Goal: Book appointment/travel/reservation

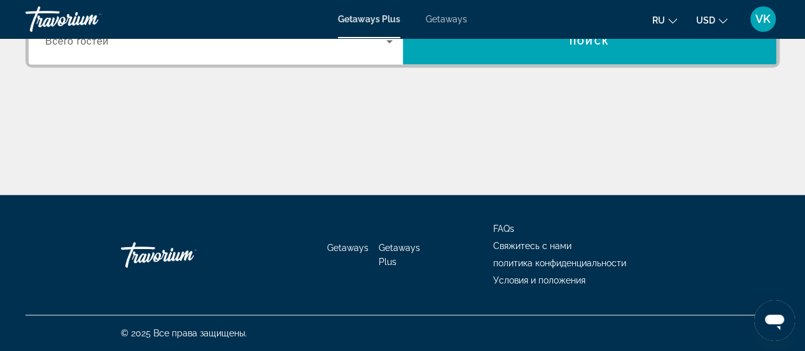
scroll to position [382, 0]
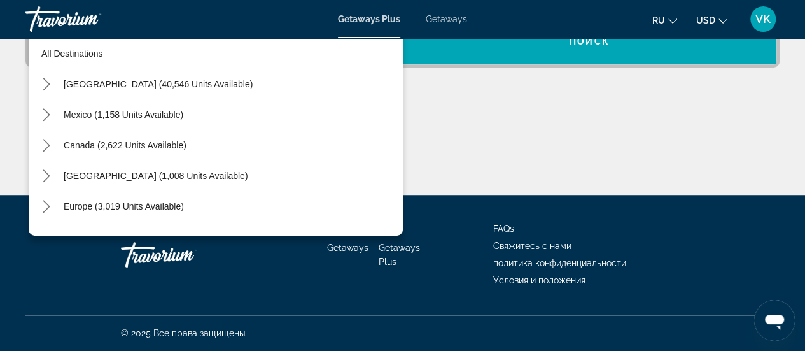
scroll to position [467, 0]
click at [53, 90] on icon "Toggle United States (40,546 units available) submenu" at bounding box center [46, 84] width 13 height 13
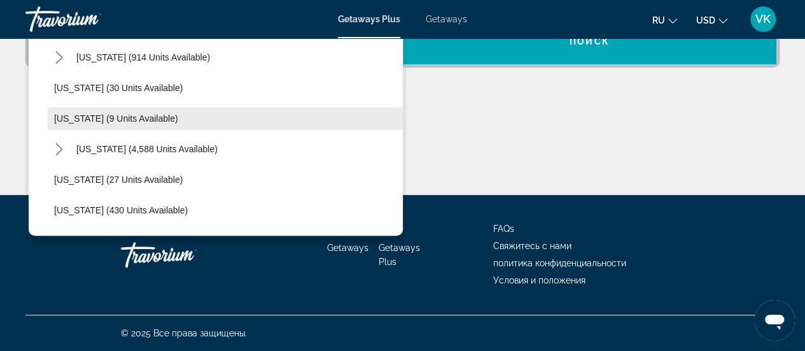
scroll to position [167, 0]
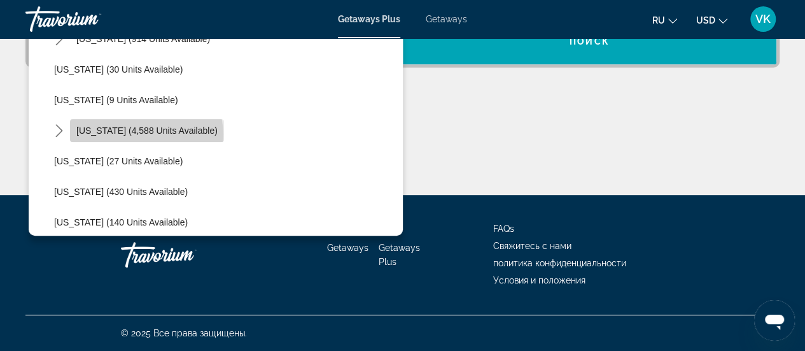
click at [181, 136] on span "[US_STATE] (4,588 units available)" at bounding box center [146, 130] width 141 height 10
type input "**********"
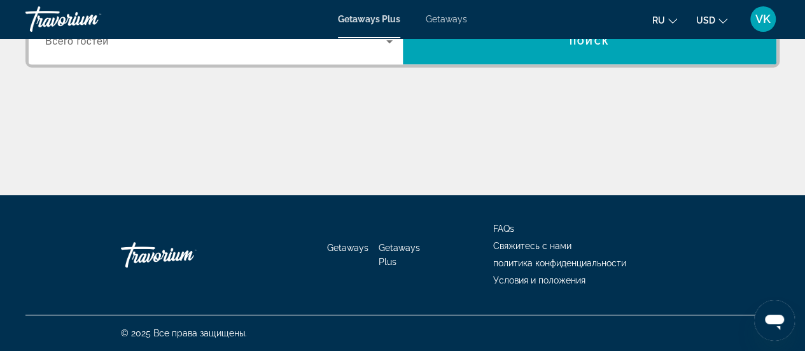
scroll to position [467, 0]
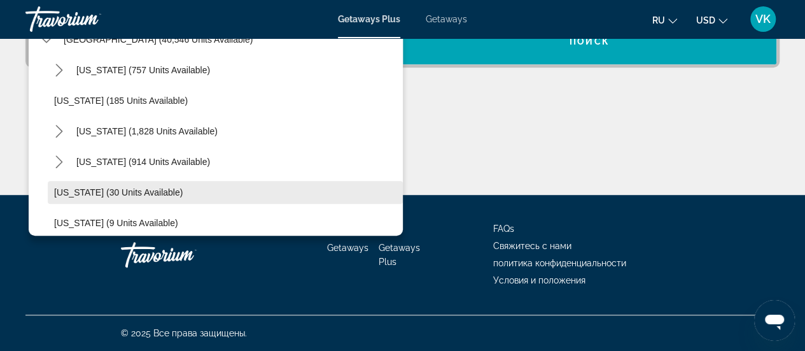
scroll to position [64, 0]
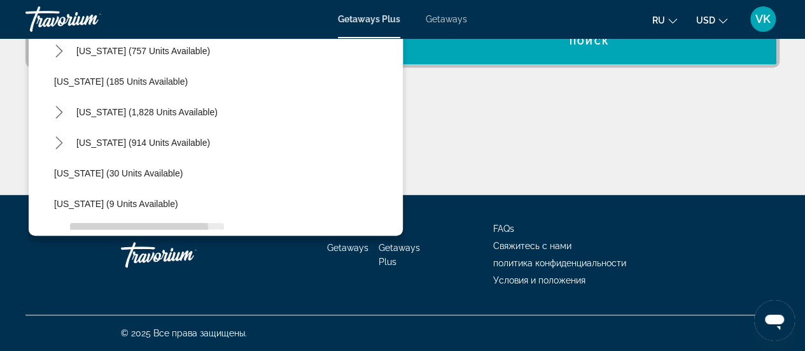
click at [154, 239] on span "[US_STATE] (4,588 units available)" at bounding box center [146, 234] width 141 height 10
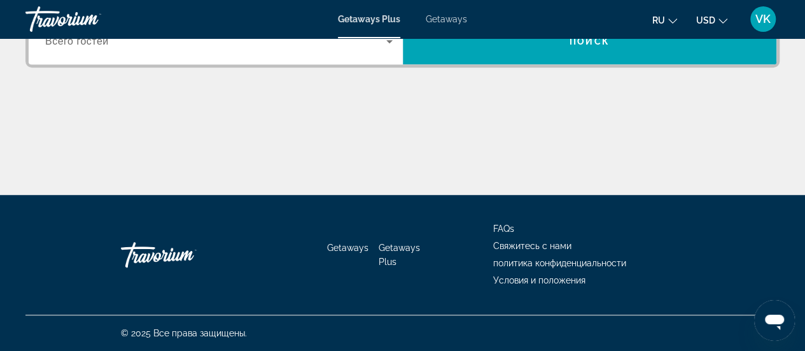
scroll to position [467, 0]
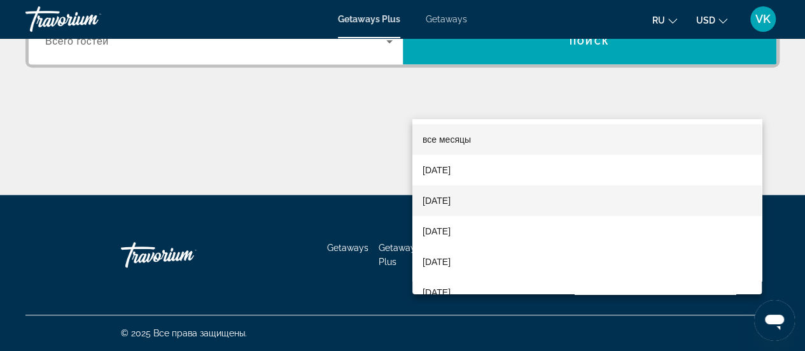
click at [451, 201] on span "[DATE]" at bounding box center [437, 200] width 28 height 15
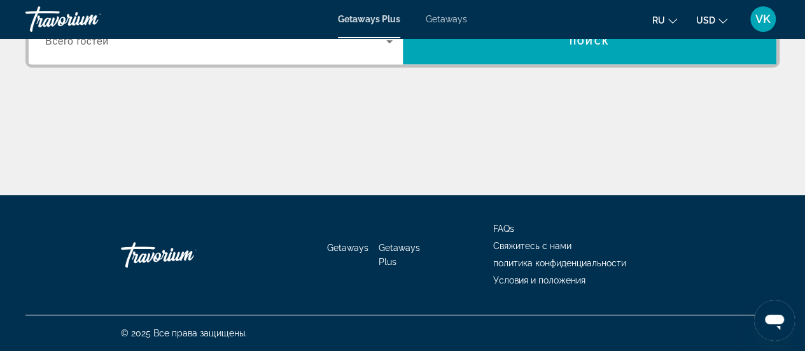
click at [109, 46] on span "Всего гостей" at bounding box center [77, 41] width 64 height 11
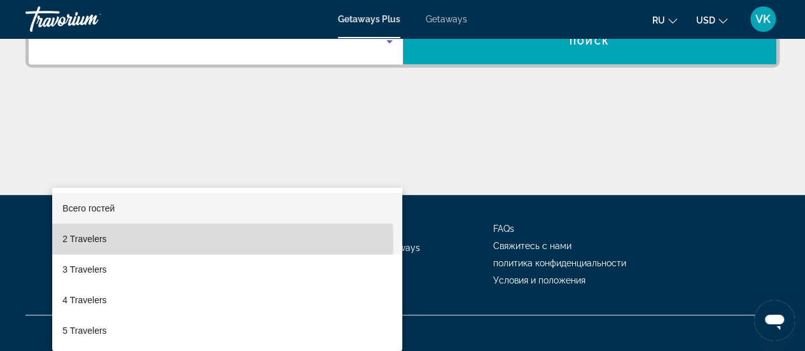
click at [106, 242] on span "2 Travelers" at bounding box center [84, 238] width 44 height 15
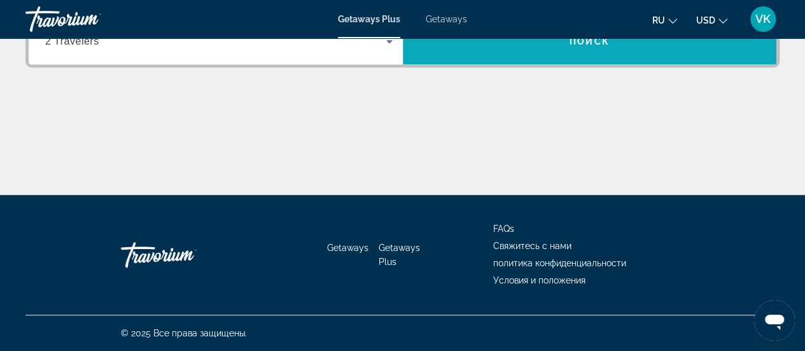
click at [444, 57] on span "Search" at bounding box center [590, 41] width 374 height 31
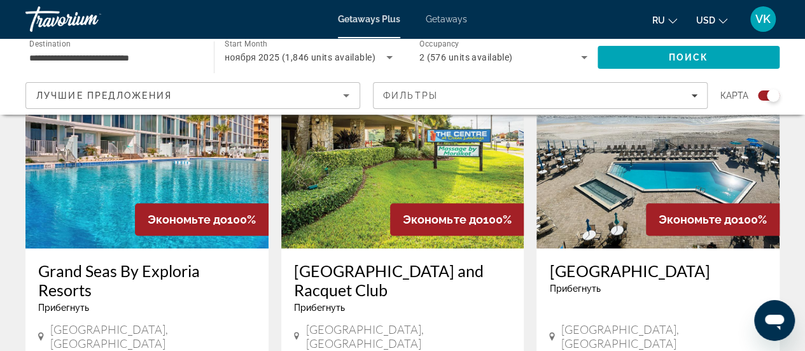
scroll to position [764, 0]
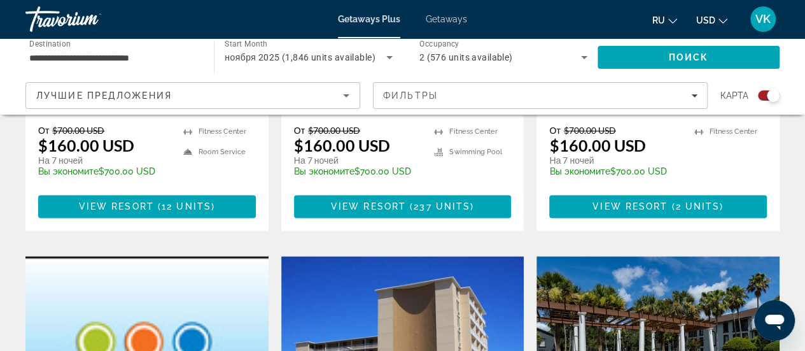
click at [122, 67] on div "Grand Seas By Exploria Resorts Прибегнуть - Это курорт только для взрослых" at bounding box center [147, 36] width 218 height 61
click at [157, 67] on div "Grand Seas By Exploria Resorts Прибегнуть - Это курорт только для взрослых" at bounding box center [147, 36] width 218 height 61
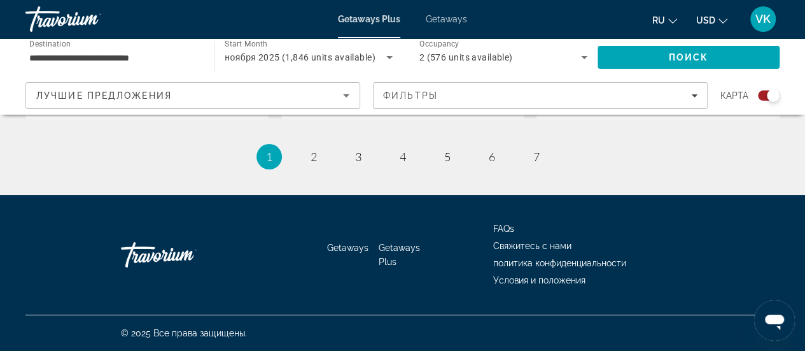
scroll to position [3056, 0]
click at [272, 62] on span "ноября 2025 (1,846 units available)" at bounding box center [300, 57] width 151 height 10
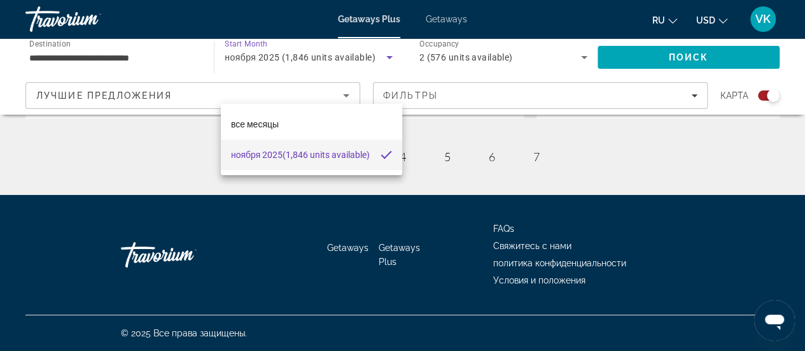
scroll to position [3119, 0]
click at [362, 81] on div at bounding box center [402, 175] width 805 height 351
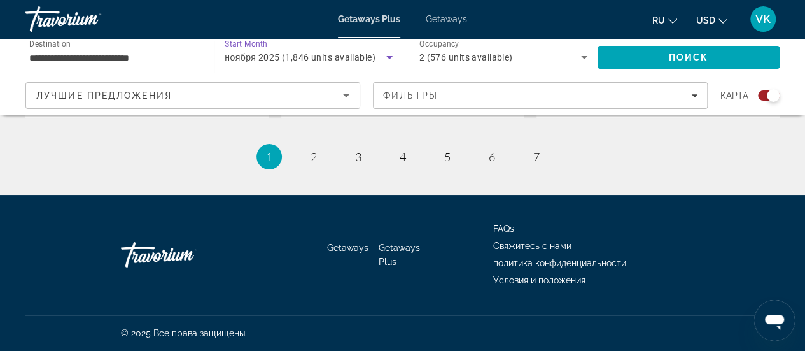
click at [387, 59] on icon "Search widget" at bounding box center [389, 57] width 6 height 3
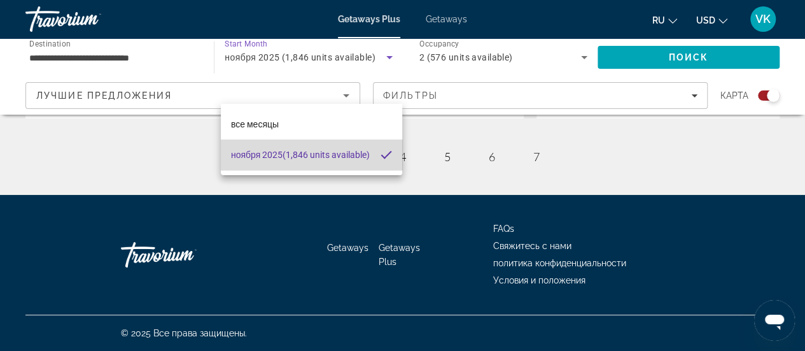
click at [314, 151] on span "ноября 2025 (1,846 units available)" at bounding box center [300, 154] width 139 height 15
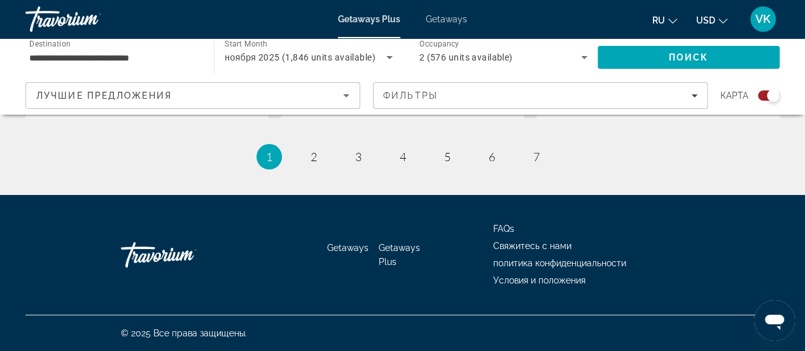
click at [256, 48] on span "Start Month" at bounding box center [246, 43] width 43 height 9
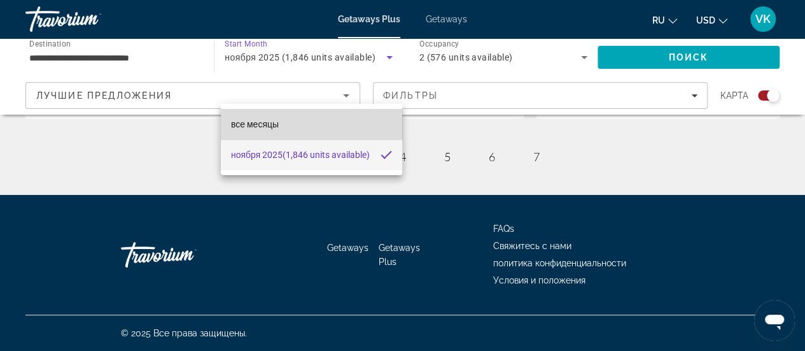
click at [265, 122] on span "все месяцы" at bounding box center [255, 124] width 48 height 10
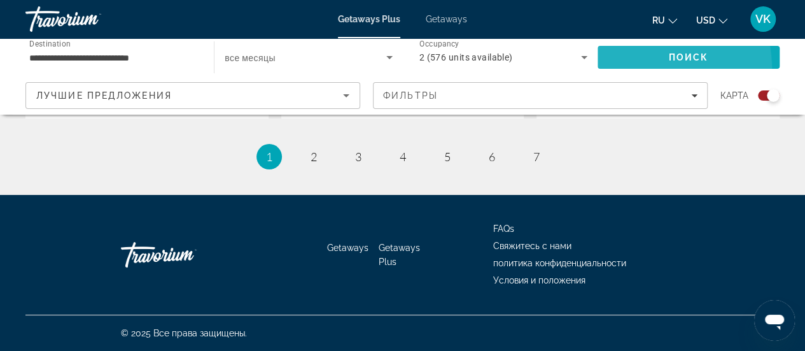
click at [616, 73] on span "Search" at bounding box center [689, 57] width 182 height 31
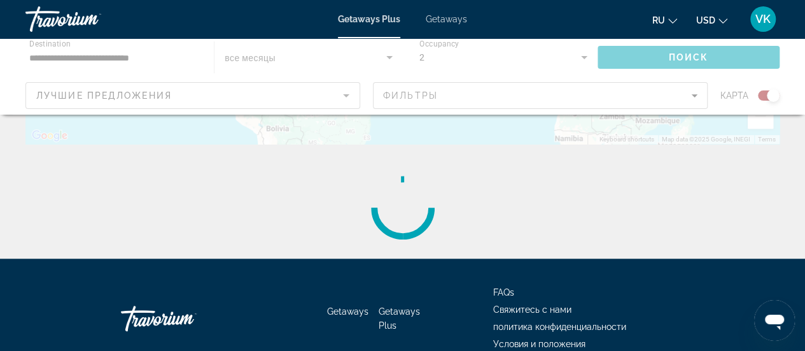
scroll to position [446, 0]
